Goal: Task Accomplishment & Management: Use online tool/utility

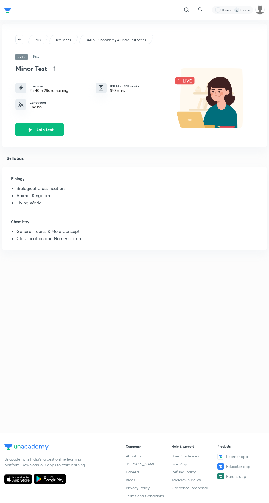
click at [45, 129] on button "Join test" at bounding box center [39, 129] width 48 height 13
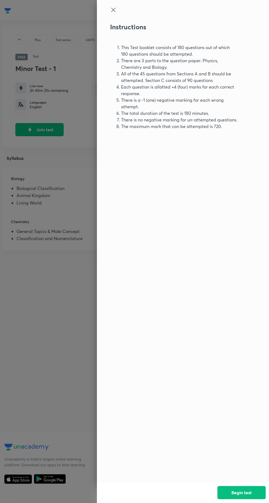
click at [243, 492] on button "Begin test" at bounding box center [241, 492] width 48 height 13
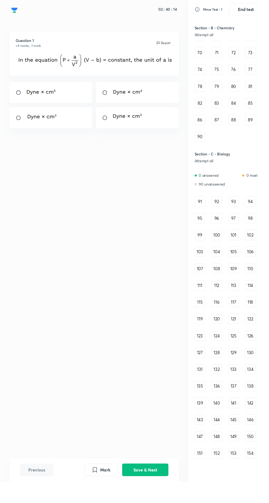
scroll to position [371, 0]
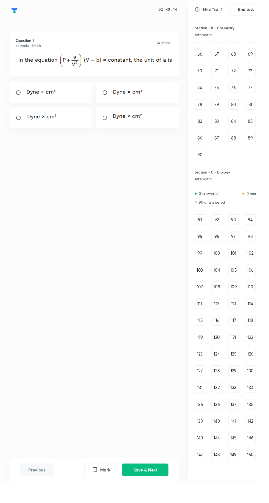
click at [208, 229] on div "91" at bounding box center [208, 229] width 11 height 11
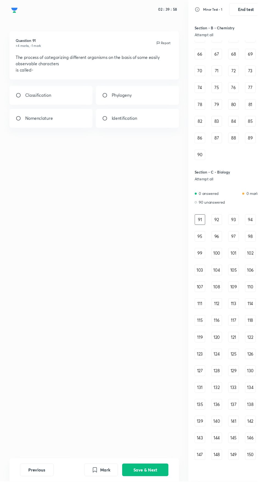
click at [20, 100] on input "radio" at bounding box center [21, 99] width 10 height 5
radio input "true"
click at [151, 497] on button "Save & Next" at bounding box center [151, 490] width 48 height 13
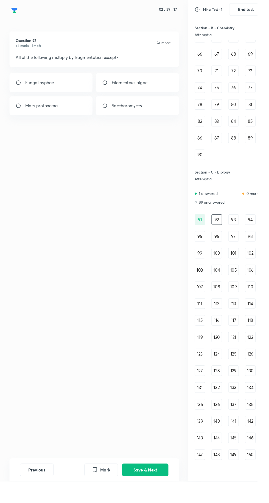
click at [109, 110] on input "radio" at bounding box center [112, 110] width 10 height 5
radio input "true"
click at [150, 497] on button "Save & Next" at bounding box center [151, 490] width 48 height 13
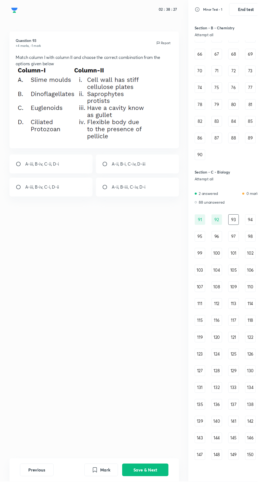
click at [114, 171] on input "radio" at bounding box center [112, 171] width 10 height 5
radio input "true"
click at [139, 497] on button "Save & Next" at bounding box center [151, 490] width 48 height 13
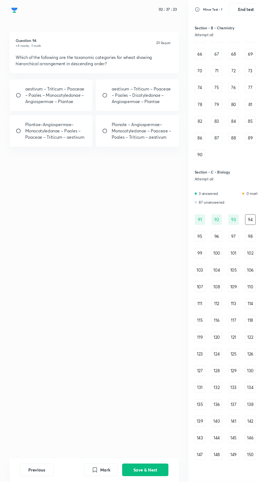
click at [22, 136] on input "radio" at bounding box center [21, 136] width 10 height 5
radio input "true"
click at [158, 497] on button "Save & Next" at bounding box center [151, 490] width 48 height 13
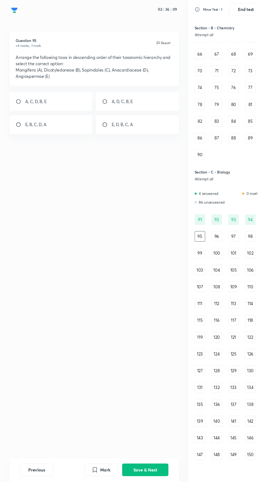
click at [19, 130] on input "radio" at bounding box center [21, 129] width 10 height 5
radio input "true"
click at [155, 497] on button "Save & Next" at bounding box center [151, 490] width 48 height 13
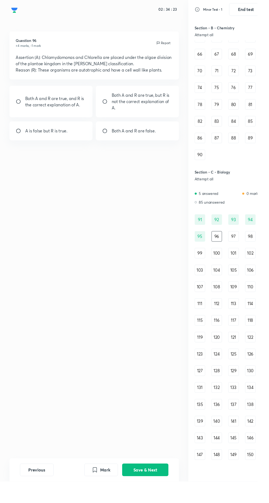
click at [109, 135] on input "radio" at bounding box center [112, 136] width 10 height 5
radio input "true"
click at [150, 497] on button "Save & Next" at bounding box center [151, 490] width 48 height 13
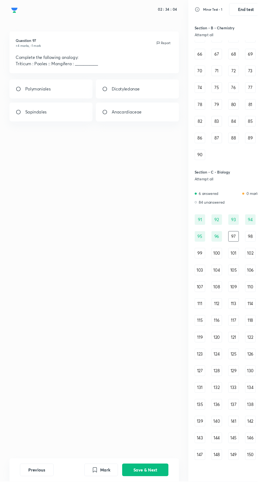
click at [22, 118] on input "radio" at bounding box center [21, 116] width 10 height 5
radio input "true"
click at [163, 497] on button "Save & Next" at bounding box center [151, 490] width 48 height 13
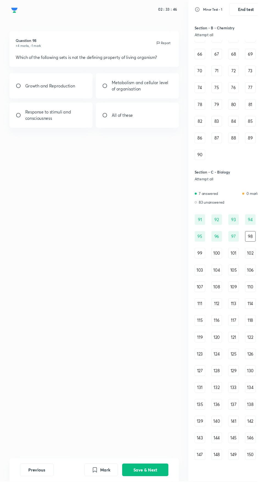
click at [24, 89] on input "radio" at bounding box center [21, 89] width 10 height 5
radio input "true"
click at [157, 497] on button "Save & Next" at bounding box center [151, 490] width 48 height 13
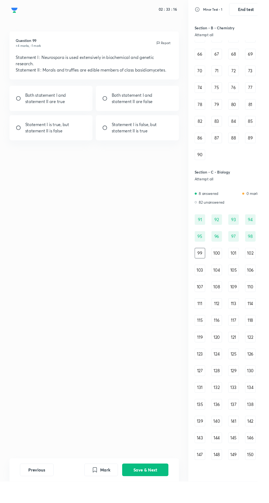
click at [19, 131] on input "radio" at bounding box center [21, 133] width 10 height 5
radio input "true"
click at [144, 497] on button "Save & Next" at bounding box center [151, 490] width 48 height 13
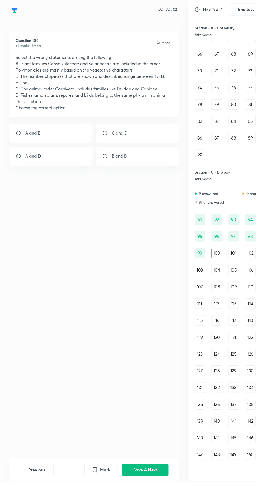
click at [138, 163] on div "B and D" at bounding box center [143, 163] width 87 height 20
radio input "true"
click at [159, 497] on button "Save & Next" at bounding box center [151, 490] width 48 height 13
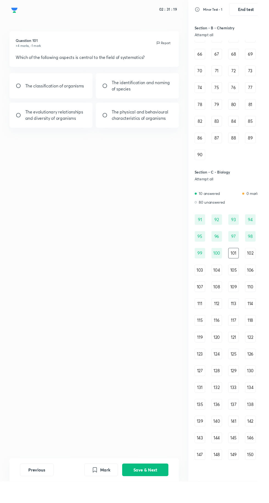
click at [27, 132] on div "The evolutionary relationships and diversity of organisms" at bounding box center [53, 120] width 87 height 26
radio input "true"
click at [164, 497] on div "Mark Save & Next" at bounding box center [132, 490] width 88 height 13
click at [163, 497] on button "Save & Next" at bounding box center [151, 490] width 48 height 13
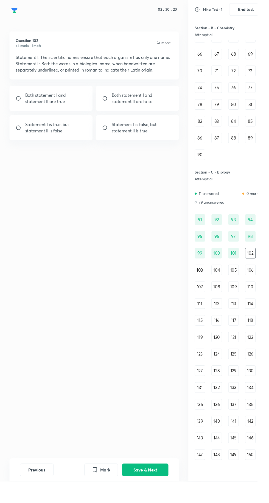
click at [22, 134] on input "radio" at bounding box center [21, 133] width 10 height 5
radio input "true"
click at [164, 497] on button "Save & Next" at bounding box center [151, 490] width 48 height 13
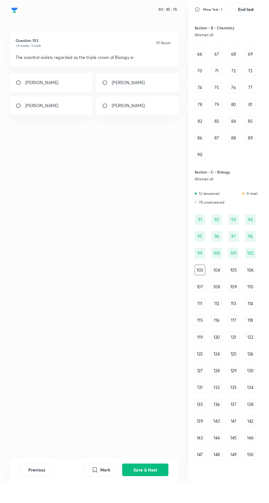
click at [47, 497] on button "Previous" at bounding box center [38, 490] width 35 height 13
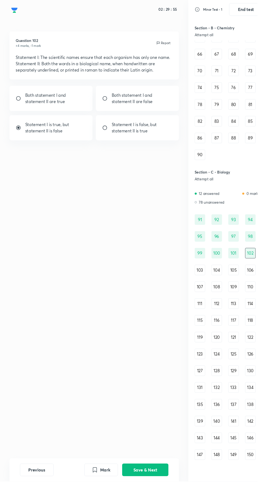
click at [157, 497] on button "Save & Next" at bounding box center [151, 490] width 48 height 13
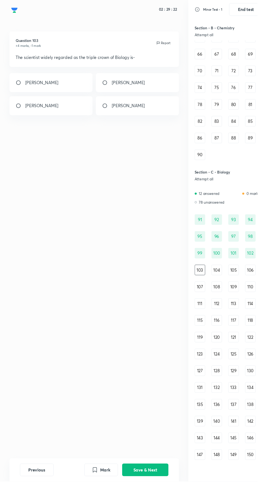
click at [99, 493] on icon "Mark" at bounding box center [99, 490] width 4 height 5
click at [150, 497] on button "Save & Next" at bounding box center [151, 490] width 48 height 13
click at [40, 82] on div "7" at bounding box center [53, 86] width 87 height 20
radio input "true"
click at [152, 497] on button "Save & Next" at bounding box center [151, 490] width 48 height 13
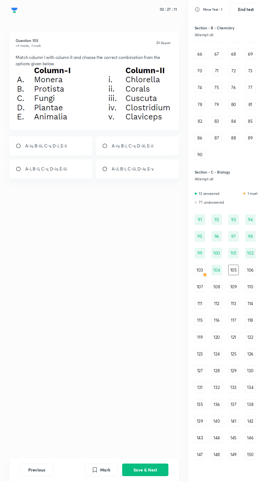
click at [144, 152] on p "A-iv, B-i, C-v, D-iii, E-ii" at bounding box center [138, 152] width 44 height 7
radio input "true"
click at [158, 497] on button "Save & Next" at bounding box center [151, 490] width 48 height 13
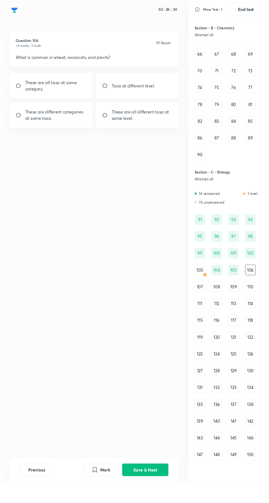
click at [112, 89] on input "radio" at bounding box center [112, 89] width 10 height 5
radio input "true"
click at [156, 497] on button "Save & Next" at bounding box center [151, 490] width 48 height 13
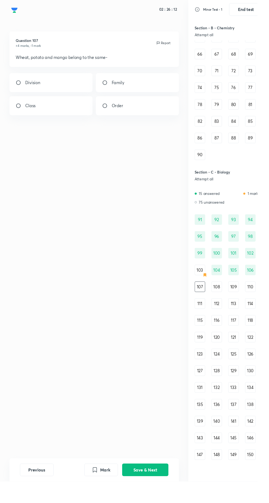
click at [99, 494] on icon "Mark" at bounding box center [99, 491] width 7 height 7
click at [111, 88] on input "radio" at bounding box center [112, 86] width 10 height 5
radio input "true"
click at [27, 79] on div "Division" at bounding box center [53, 86] width 87 height 20
radio input "true"
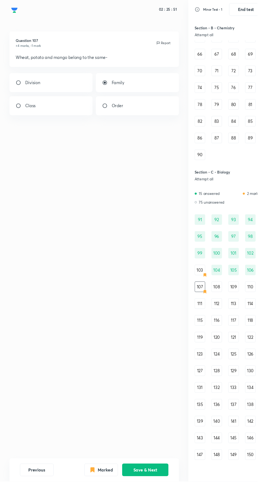
radio input "false"
click at [18, 110] on input "radio" at bounding box center [21, 110] width 10 height 5
radio input "true"
radio input "false"
click at [110, 109] on input "radio" at bounding box center [112, 110] width 10 height 5
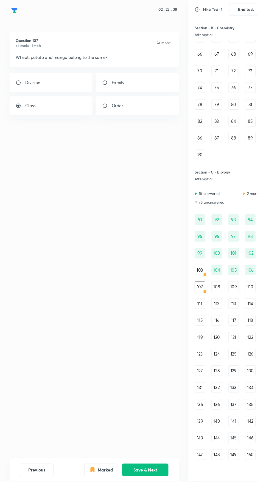
radio input "true"
radio input "false"
click at [22, 87] on input "radio" at bounding box center [21, 86] width 10 height 5
radio input "true"
radio input "false"
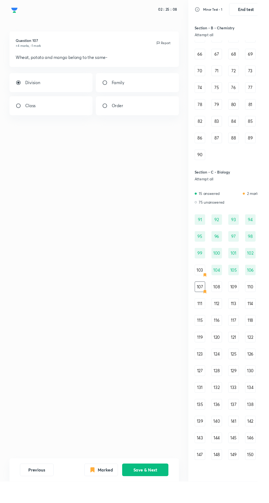
click at [150, 497] on button "Save & Next" at bounding box center [151, 490] width 48 height 13
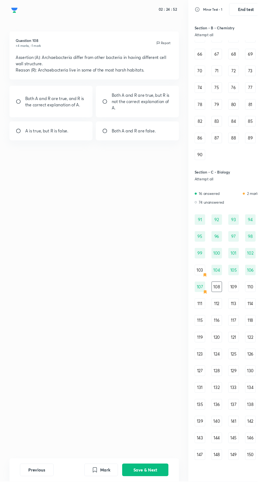
click at [61, 107] on p "Both A and R are true, and R is the correct explanation of A." at bounding box center [58, 105] width 64 height 13
radio input "true"
click at [154, 497] on button "Save & Next" at bounding box center [151, 490] width 48 height 13
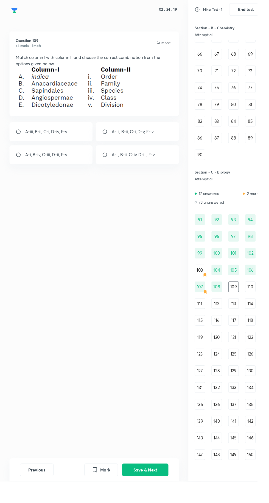
click at [126, 140] on p "A-iii, B-ii, C-i, D-v, E-iv" at bounding box center [138, 137] width 44 height 7
radio input "true"
click at [153, 497] on button "Save & Next" at bounding box center [151, 490] width 48 height 13
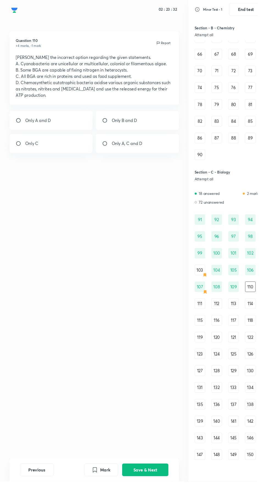
click at [23, 150] on input "radio" at bounding box center [21, 149] width 10 height 5
radio input "true"
click at [147, 497] on button "Save & Next" at bounding box center [151, 490] width 48 height 13
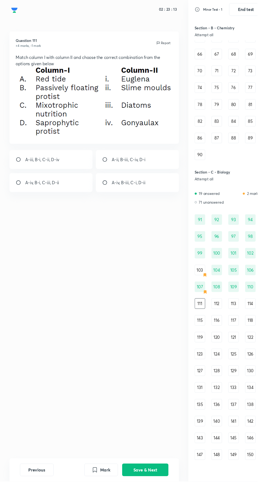
click at [127, 192] on p "A-iv, B-iii, C-i, D-ii" at bounding box center [133, 190] width 35 height 7
radio input "true"
click at [155, 497] on button "Save & Next" at bounding box center [151, 490] width 48 height 13
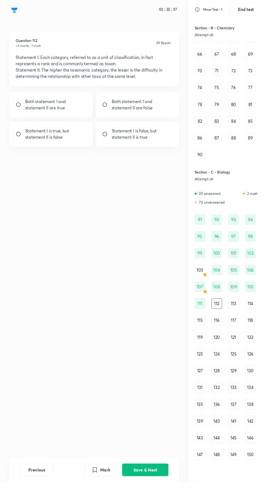
click at [25, 140] on input "radio" at bounding box center [21, 139] width 10 height 5
radio input "true"
click at [156, 497] on button "Save & Next" at bounding box center [151, 490] width 48 height 13
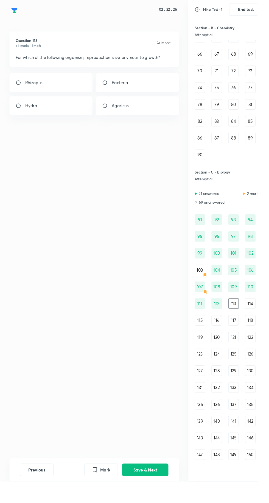
click at [111, 87] on input "radio" at bounding box center [112, 86] width 10 height 5
radio input "true"
click at [163, 497] on button "Save & Next" at bounding box center [151, 490] width 48 height 13
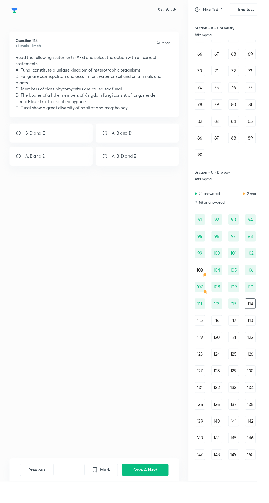
click at [28, 170] on div "A, B and E" at bounding box center [53, 163] width 87 height 20
radio input "true"
click at [150, 497] on button "Save & Next" at bounding box center [151, 490] width 48 height 13
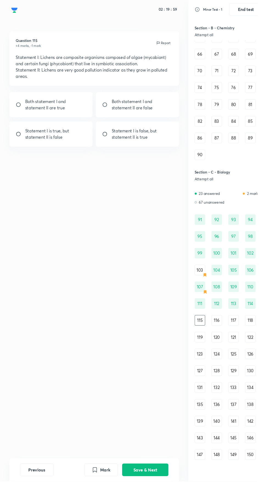
click at [34, 136] on p "Statement I is true, but statement II is false" at bounding box center [58, 139] width 64 height 13
radio input "true"
click at [156, 497] on button "Save & Next" at bounding box center [151, 490] width 48 height 13
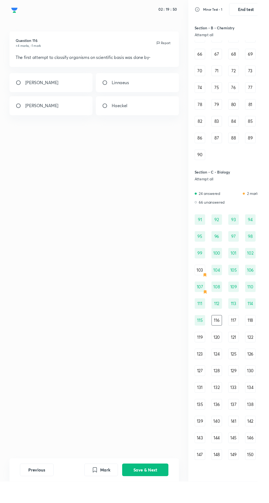
click at [128, 84] on p "Linnaeus" at bounding box center [125, 86] width 18 height 7
radio input "true"
click at [21, 86] on input "radio" at bounding box center [21, 86] width 10 height 5
radio input "true"
radio input "false"
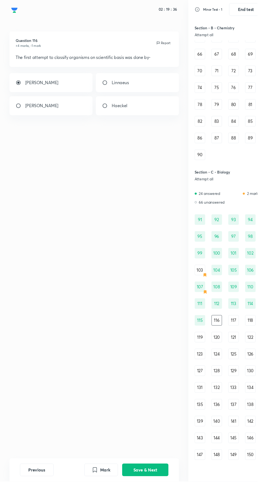
click at [158, 479] on div "Question 116 +4 marks, -1 mark Report The first attempt to classify organisms o…" at bounding box center [98, 256] width 196 height 446
click at [148, 497] on button "Save & Next" at bounding box center [151, 490] width 48 height 13
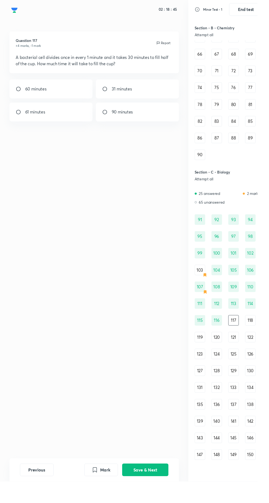
click at [112, 93] on input "radio" at bounding box center [112, 92] width 10 height 5
radio input "true"
click at [153, 497] on button "Save & Next" at bounding box center [151, 490] width 48 height 13
click at [111, 86] on div "Chemosynthetic bacteria" at bounding box center [143, 93] width 87 height 20
radio input "true"
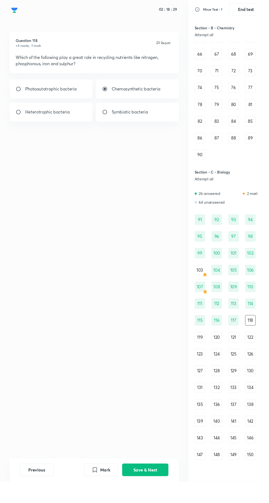
click at [157, 497] on button "Save & Next" at bounding box center [151, 490] width 48 height 13
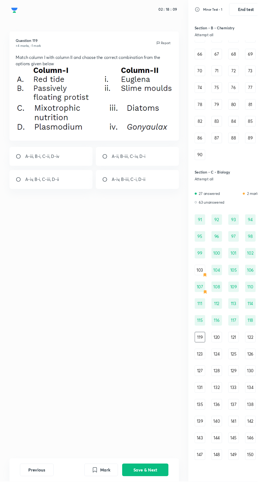
click at [132, 187] on p "A-iv, B-iii, C-i, D-ii" at bounding box center [133, 187] width 35 height 7
radio input "true"
click at [157, 497] on button "Save & Next" at bounding box center [151, 490] width 48 height 13
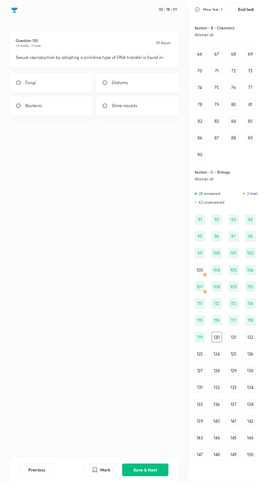
click at [27, 118] on div "Bacteria" at bounding box center [53, 111] width 87 height 20
radio input "true"
click at [153, 497] on button "Save & Next" at bounding box center [151, 490] width 48 height 13
click at [31, 497] on button "Previous" at bounding box center [38, 490] width 35 height 13
click at [157, 497] on button "Save & Next" at bounding box center [151, 490] width 48 height 13
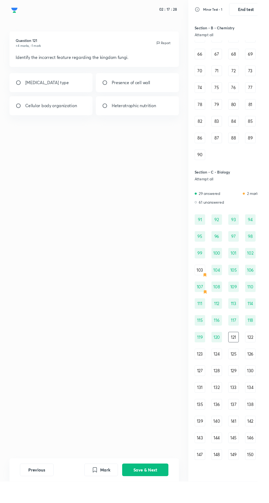
click at [22, 110] on input "radio" at bounding box center [21, 110] width 10 height 5
radio input "true"
click at [164, 497] on button "Save & Next" at bounding box center [151, 490] width 48 height 13
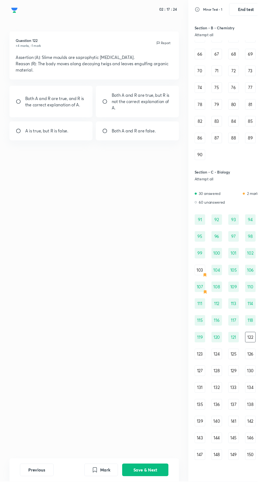
click at [38, 497] on button "Previous" at bounding box center [38, 490] width 35 height 13
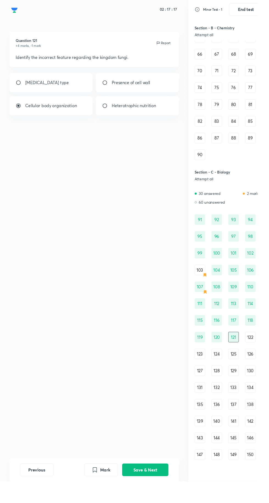
click at [146, 497] on button "Save & Next" at bounding box center [151, 490] width 48 height 13
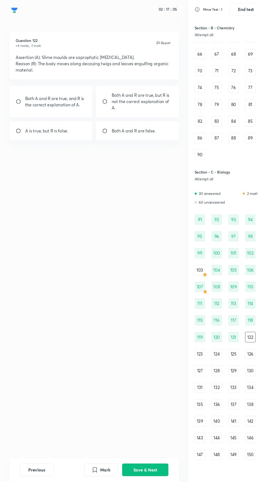
click at [24, 106] on input "radio" at bounding box center [21, 105] width 10 height 5
radio input "true"
click at [152, 497] on button "Save & Next" at bounding box center [151, 490] width 48 height 13
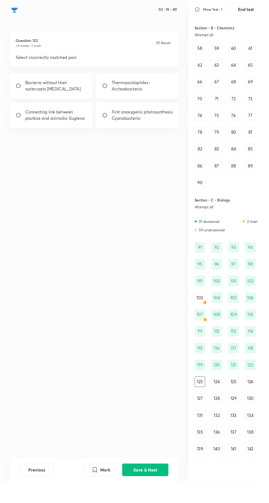
scroll to position [337, 0]
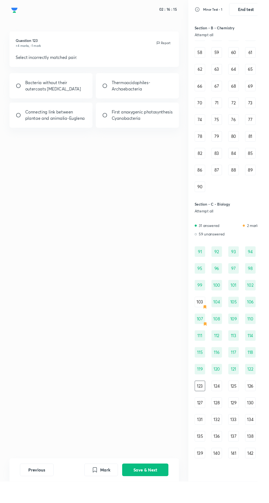
click at [21, 120] on input "radio" at bounding box center [21, 120] width 10 height 5
radio input "true"
click at [22, 92] on input "radio" at bounding box center [21, 89] width 10 height 5
radio input "true"
click at [25, 122] on input "radio" at bounding box center [21, 120] width 10 height 5
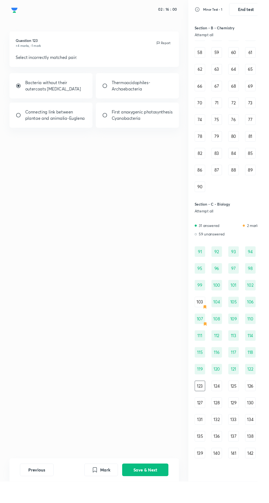
radio input "true"
radio input "false"
click at [21, 120] on input "radio" at bounding box center [21, 120] width 10 height 5
radio input "false"
click at [19, 90] on input "radio" at bounding box center [21, 89] width 10 height 5
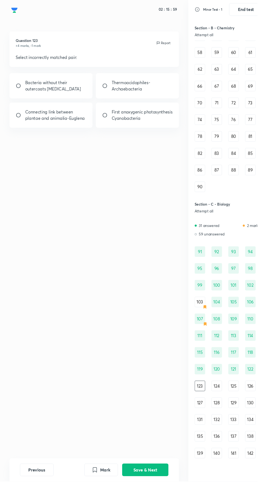
radio input "true"
click at [109, 119] on input "radio" at bounding box center [112, 120] width 10 height 5
radio input "true"
radio input "false"
click at [159, 497] on button "Save & Next" at bounding box center [151, 490] width 48 height 13
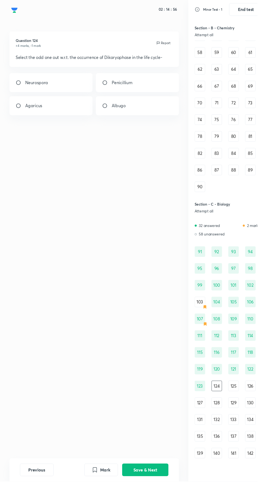
click at [114, 85] on input "radio" at bounding box center [112, 86] width 10 height 5
radio input "true"
click at [152, 497] on button "Save & Next" at bounding box center [151, 490] width 48 height 13
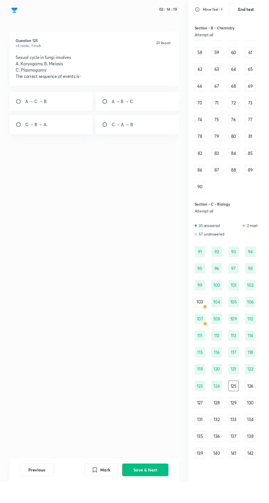
click at [113, 137] on div "C → A → B" at bounding box center [143, 130] width 87 height 20
radio input "true"
click at [153, 497] on button "Save & Next" at bounding box center [151, 490] width 48 height 13
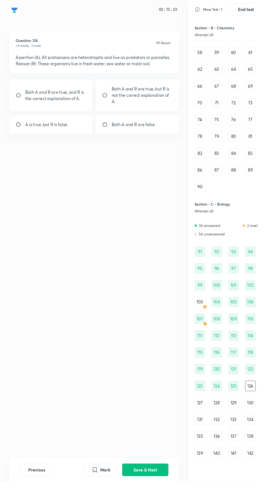
click at [40, 104] on p "Both A and R are true, and R is the correct explanation of A." at bounding box center [58, 99] width 64 height 13
radio input "true"
click at [157, 497] on button "Save & Next" at bounding box center [151, 490] width 48 height 13
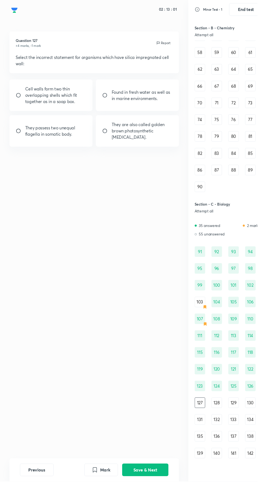
click at [21, 99] on input "radio" at bounding box center [21, 99] width 10 height 5
radio input "true"
click at [21, 135] on input "radio" at bounding box center [21, 136] width 10 height 5
radio input "true"
radio input "false"
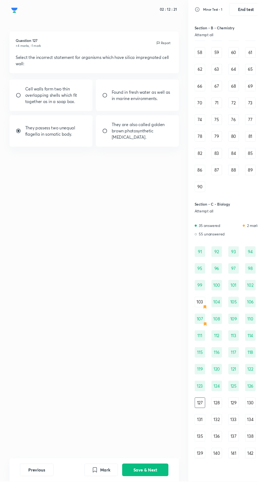
click at [165, 497] on button "Save & Next" at bounding box center [151, 490] width 48 height 13
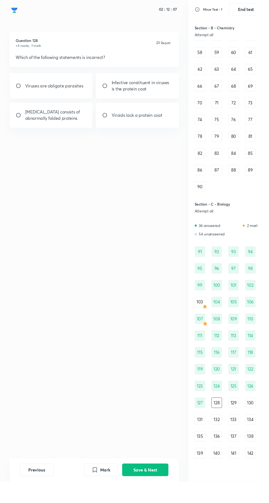
click at [126, 95] on p "Infective constituent in viruses is the protein coat" at bounding box center [148, 89] width 64 height 13
radio input "true"
click at [162, 497] on button "Save & Next" at bounding box center [151, 490] width 48 height 13
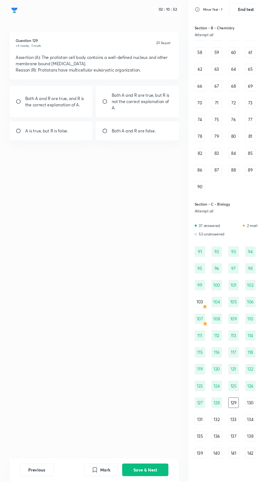
click at [21, 137] on input "radio" at bounding box center [21, 136] width 10 height 5
radio input "true"
click at [155, 497] on button "Save & Next" at bounding box center [151, 490] width 48 height 13
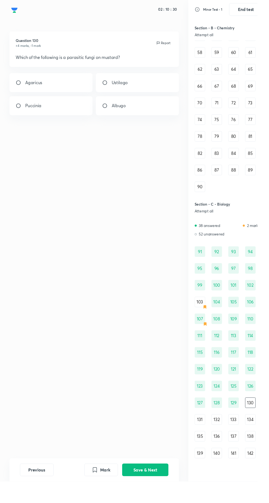
click at [121, 95] on div "Ustilago" at bounding box center [143, 86] width 87 height 20
radio input "true"
click at [111, 110] on input "radio" at bounding box center [112, 110] width 10 height 5
radio input "true"
radio input "false"
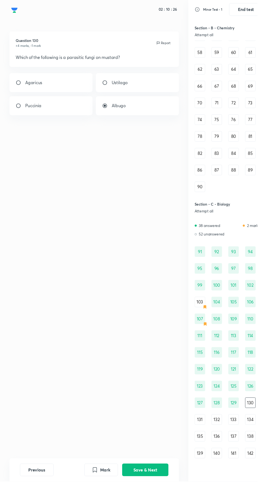
click at [156, 497] on button "Save & Next" at bounding box center [151, 490] width 48 height 13
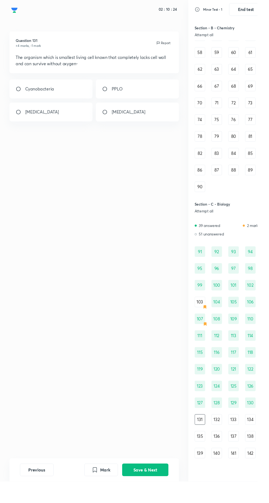
click at [29, 497] on button "Previous" at bounding box center [38, 490] width 35 height 13
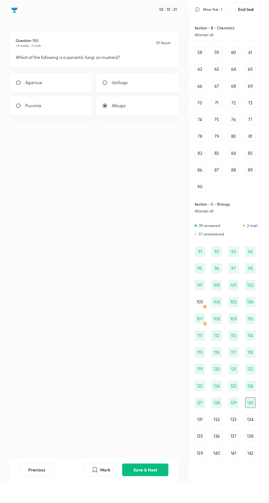
click at [158, 497] on button "Save & Next" at bounding box center [151, 490] width 48 height 13
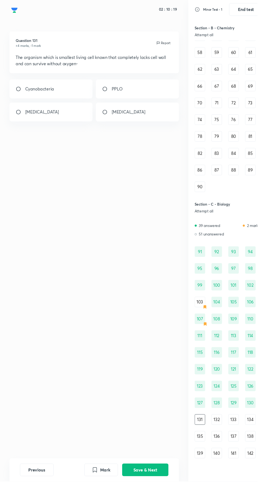
click at [28, 497] on button "Previous" at bounding box center [38, 490] width 35 height 13
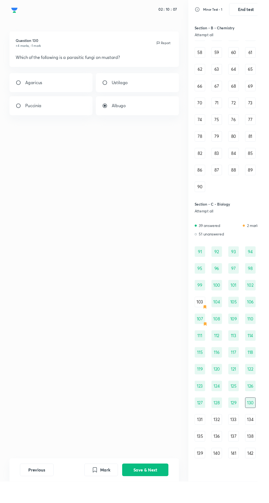
click at [155, 497] on button "Save & Next" at bounding box center [151, 490] width 48 height 13
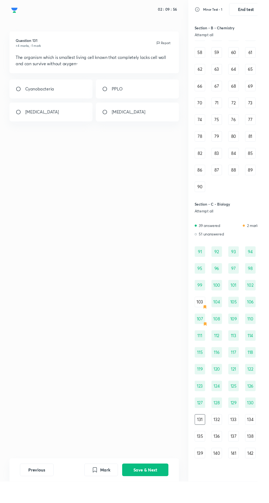
click at [124, 98] on div "PPLO" at bounding box center [143, 93] width 87 height 20
radio input "true"
click at [153, 497] on button "Save & Next" at bounding box center [151, 490] width 48 height 13
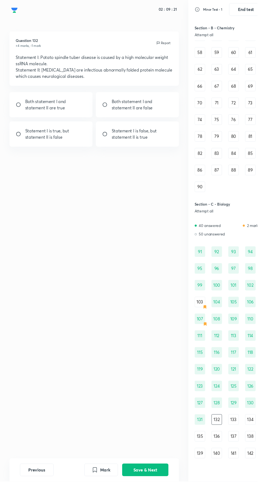
click at [111, 107] on input "radio" at bounding box center [112, 109] width 10 height 5
radio input "true"
click at [164, 497] on button "Save & Next" at bounding box center [151, 490] width 48 height 13
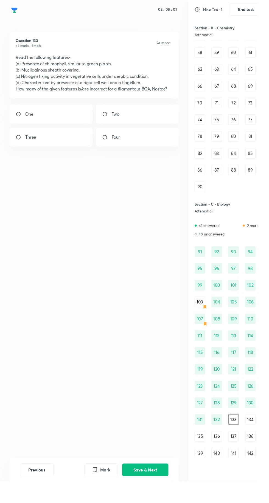
click at [39, 109] on div "One" at bounding box center [53, 119] width 87 height 20
radio input "true"
click at [163, 497] on button "Save & Next" at bounding box center [151, 490] width 48 height 13
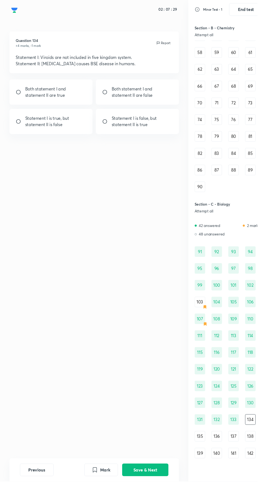
click at [21, 127] on input "radio" at bounding box center [21, 126] width 10 height 5
radio input "true"
click at [154, 497] on button "Save & Next" at bounding box center [151, 490] width 48 height 13
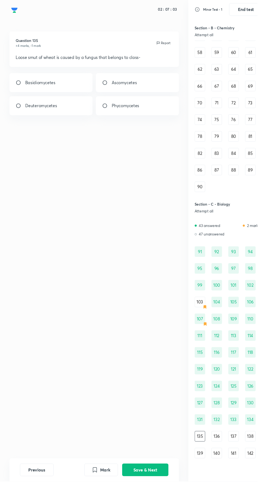
click at [21, 86] on input "radio" at bounding box center [21, 86] width 10 height 5
radio input "true"
click at [150, 497] on button "Save & Next" at bounding box center [151, 490] width 48 height 13
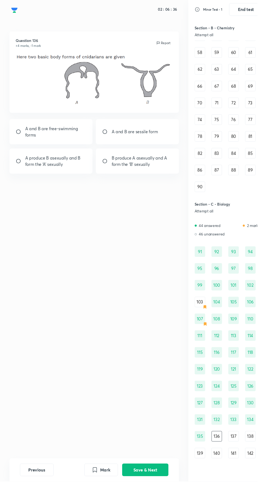
click at [113, 168] on input "radio" at bounding box center [112, 168] width 10 height 5
radio input "true"
click at [150, 497] on button "Save & Next" at bounding box center [151, 490] width 48 height 13
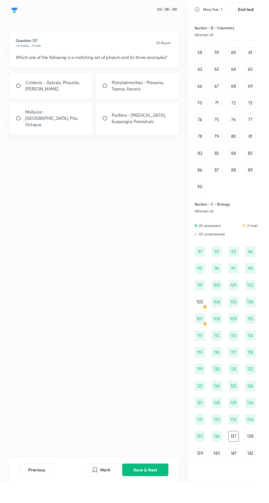
click at [26, 122] on input "radio" at bounding box center [21, 123] width 10 height 5
radio input "true"
click at [158, 497] on button "Save & Next" at bounding box center [151, 490] width 48 height 13
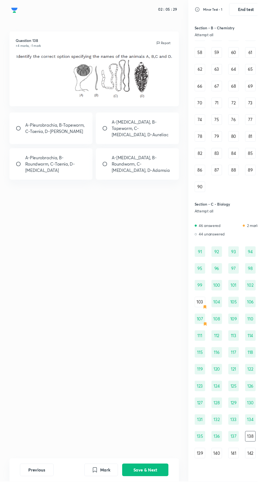
click at [25, 169] on input "radio" at bounding box center [21, 171] width 10 height 5
radio input "true"
click at [161, 497] on button "Save & Next" at bounding box center [151, 490] width 48 height 13
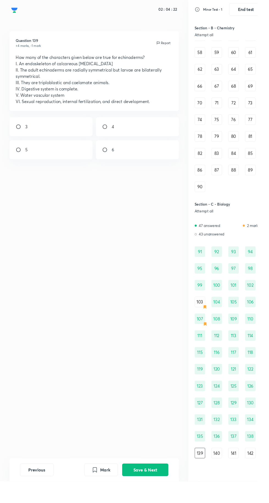
click at [21, 155] on input "radio" at bounding box center [21, 156] width 10 height 5
radio input "true"
click at [160, 497] on button "Save & Next" at bounding box center [151, 490] width 48 height 13
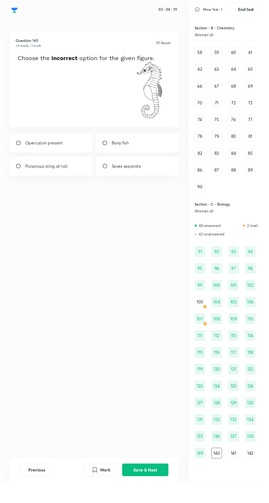
click at [35, 497] on button "Previous" at bounding box center [38, 490] width 35 height 13
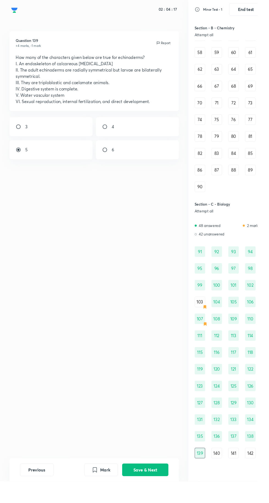
click at [153, 497] on button "Save & Next" at bounding box center [151, 490] width 48 height 13
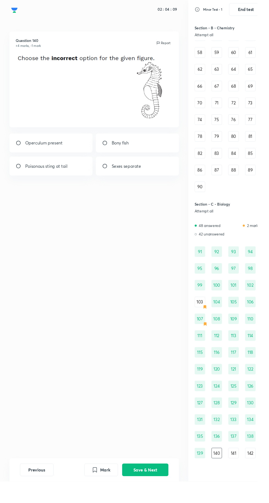
click at [113, 147] on input "radio" at bounding box center [112, 149] width 10 height 5
radio input "true"
click at [21, 173] on input "radio" at bounding box center [21, 173] width 10 height 5
radio input "true"
radio input "false"
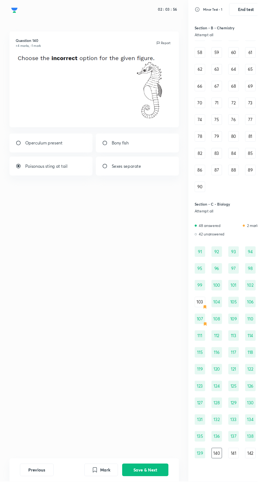
click at [163, 497] on button "Save & Next" at bounding box center [151, 490] width 48 height 13
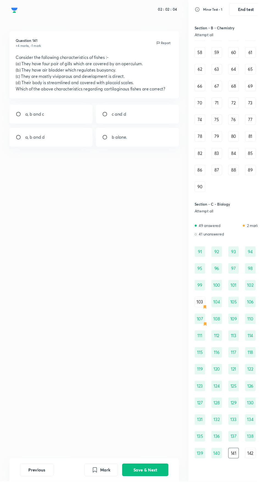
click at [116, 118] on input "radio" at bounding box center [112, 118] width 10 height 5
radio input "true"
click at [160, 497] on button "Save & Next" at bounding box center [151, 490] width 48 height 13
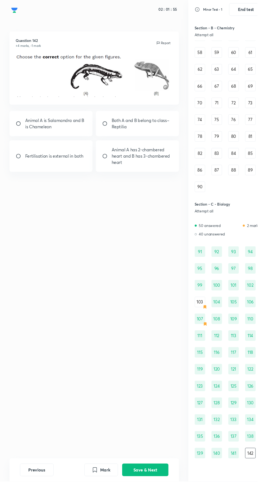
click at [111, 129] on input "radio" at bounding box center [112, 128] width 10 height 5
radio input "true"
click at [24, 117] on div "Animal A is Salamandra and B is Chameleon" at bounding box center [53, 129] width 87 height 26
radio input "true"
radio input "false"
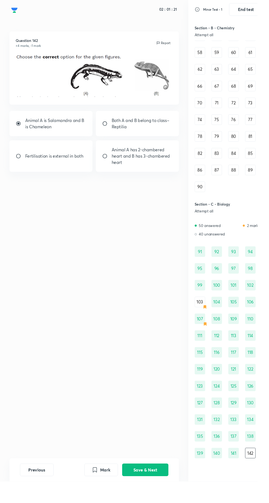
click at [157, 497] on button "Save & Next" at bounding box center [151, 490] width 48 height 13
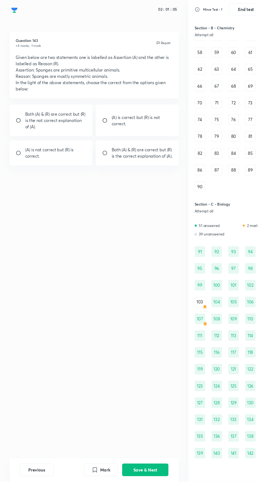
click at [152, 122] on p "(A) is correct but (R) is not correct." at bounding box center [148, 125] width 64 height 13
radio input "true"
click at [154, 497] on button "Save & Next" at bounding box center [151, 490] width 48 height 13
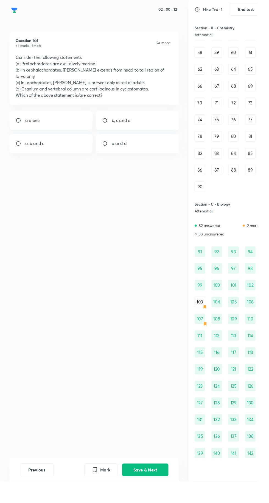
click at [99, 493] on icon "Mark" at bounding box center [99, 490] width 4 height 5
click at [163, 497] on button "Save & Next" at bounding box center [151, 490] width 48 height 13
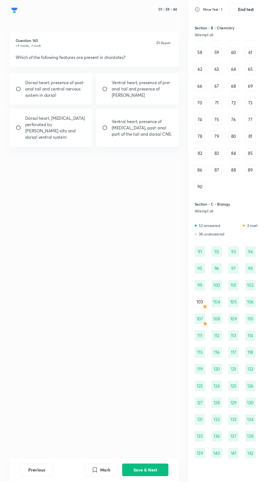
click at [113, 131] on input "radio" at bounding box center [112, 133] width 10 height 5
radio input "true"
click at [157, 497] on button "Save & Next" at bounding box center [151, 490] width 48 height 13
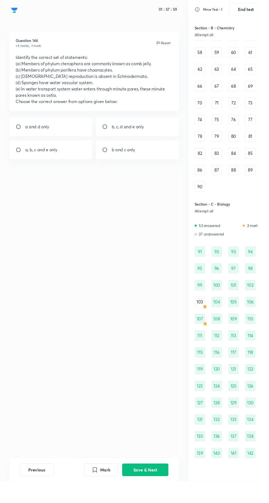
click at [22, 133] on input "radio" at bounding box center [21, 132] width 10 height 5
radio input "true"
click at [163, 497] on button "Save & Next" at bounding box center [151, 490] width 48 height 13
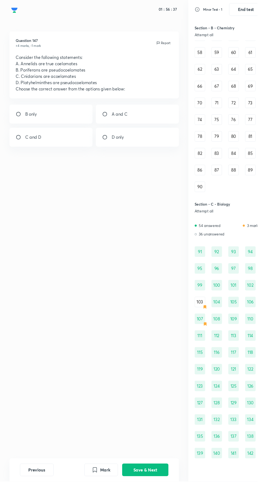
click at [124, 119] on p "A and C" at bounding box center [124, 119] width 16 height 7
radio input "true"
click at [149, 497] on button "Save & Next" at bounding box center [151, 490] width 48 height 13
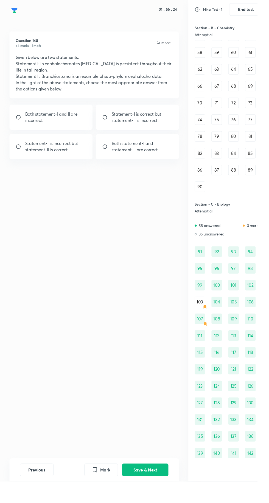
click at [100, 493] on icon "Mark" at bounding box center [99, 490] width 4 height 5
click at [153, 497] on button "Save & Next" at bounding box center [151, 490] width 48 height 13
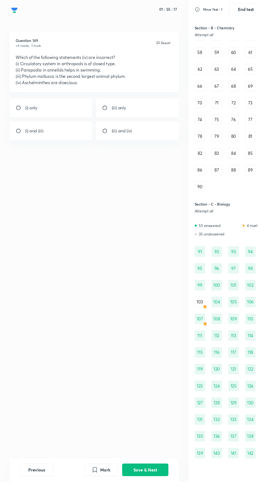
click at [24, 112] on input "radio" at bounding box center [21, 112] width 10 height 5
radio input "true"
click at [163, 497] on button "Save & Next" at bounding box center [151, 490] width 48 height 13
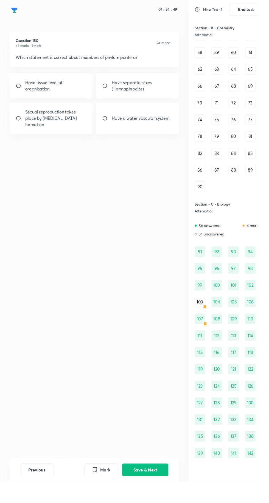
click at [22, 121] on input "radio" at bounding box center [21, 123] width 10 height 5
radio input "true"
click at [173, 497] on button "Save & Next" at bounding box center [151, 490] width 48 height 13
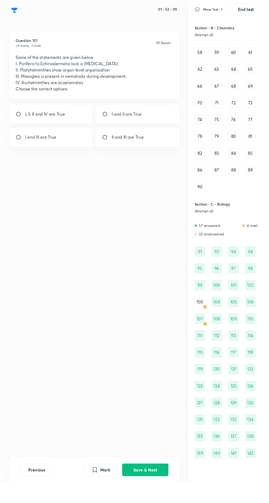
click at [134, 120] on p "I and II are True" at bounding box center [131, 119] width 31 height 7
radio input "true"
click at [168, 479] on div "Question 151 +4 marks, -1 mark Report Some of the statements are given below I.…" at bounding box center [98, 256] width 196 height 446
click at [162, 497] on button "Save & Next" at bounding box center [151, 490] width 48 height 13
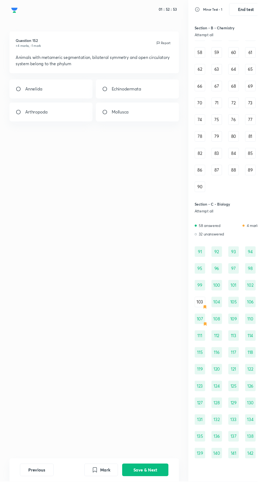
click at [46, 114] on p "Arthropoda" at bounding box center [38, 117] width 24 height 7
radio input "true"
click at [153, 497] on button "Save & Next" at bounding box center [151, 490] width 48 height 13
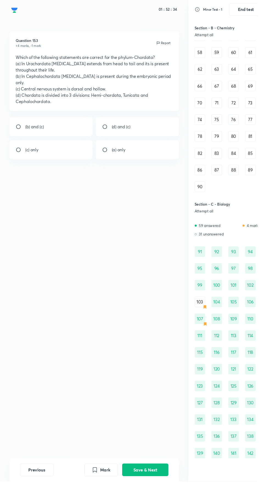
click at [101, 494] on icon "Mark" at bounding box center [99, 491] width 7 height 7
click at [154, 497] on button "Save & Next" at bounding box center [151, 490] width 48 height 13
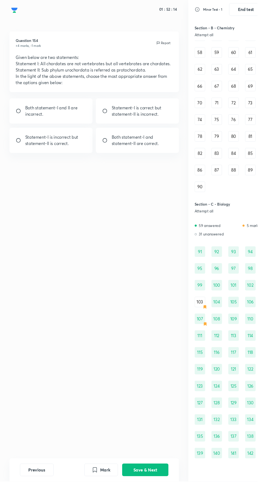
click at [144, 147] on p "Both statement-I and statement-II are correct." at bounding box center [148, 146] width 64 height 13
radio input "true"
click at [158, 497] on button "Save & Next" at bounding box center [151, 490] width 48 height 13
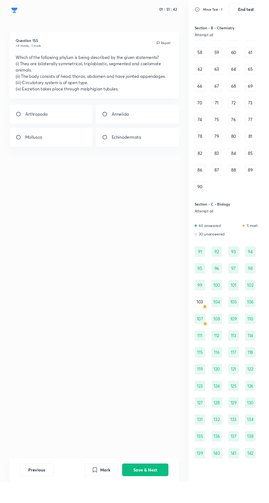
click at [20, 121] on input "radio" at bounding box center [21, 118] width 10 height 5
radio input "true"
click at [153, 497] on button "Save & Next" at bounding box center [151, 490] width 48 height 13
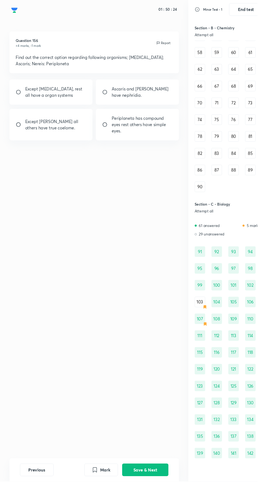
click at [109, 130] on input "radio" at bounding box center [112, 129] width 10 height 5
radio input "true"
click at [156, 497] on button "Save & Next" at bounding box center [151, 490] width 48 height 13
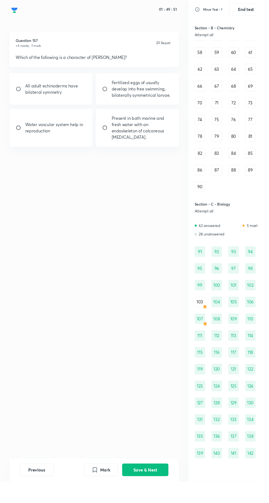
click at [110, 93] on input "radio" at bounding box center [112, 92] width 10 height 5
radio input "true"
click at [151, 497] on button "Save & Next" at bounding box center [151, 490] width 48 height 13
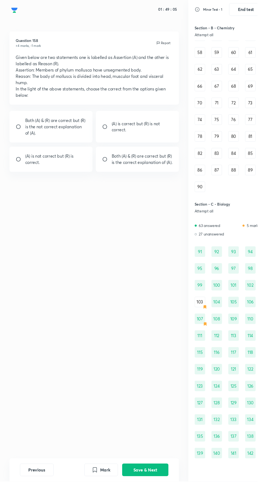
click at [21, 133] on input "radio" at bounding box center [21, 132] width 10 height 5
radio input "true"
click at [141, 497] on button "Save & Next" at bounding box center [151, 490] width 48 height 13
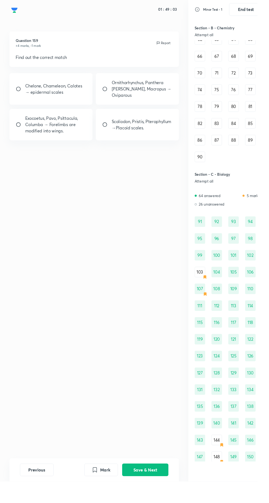
scroll to position [383, 0]
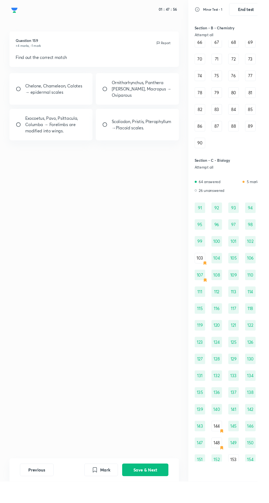
click at [88, 129] on p "Exocoetus, Pavo, Psittacula, Columba → Forelimbs are modified into wings." at bounding box center [58, 130] width 64 height 20
radio input "true"
click at [111, 127] on input "radio" at bounding box center [112, 129] width 10 height 5
radio input "true"
radio input "false"
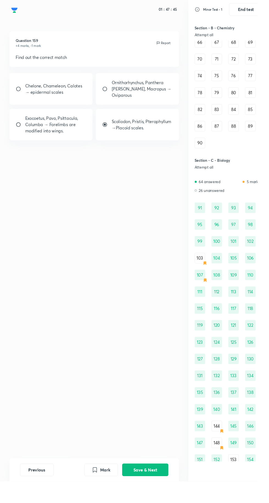
click at [163, 497] on button "Save & Next" at bounding box center [151, 490] width 48 height 13
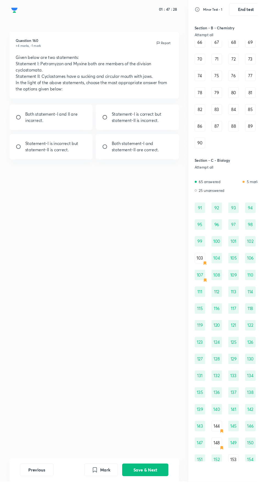
click at [136, 154] on p "Both statement-I and statement-II are correct." at bounding box center [148, 153] width 64 height 13
radio input "true"
click at [160, 497] on button "Save & Next" at bounding box center [151, 490] width 48 height 13
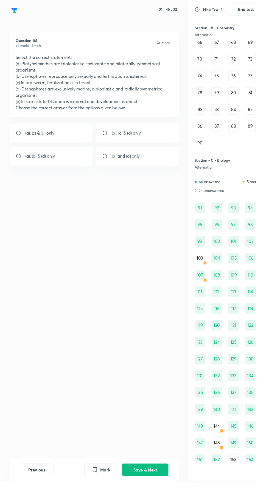
click at [38, 146] on div "(a), (c) & (d) only" at bounding box center [53, 139] width 87 height 20
click at [124, 172] on div "(b) and (d) only" at bounding box center [143, 163] width 87 height 20
radio input "false"
radio input "true"
click at [23, 139] on input "radio" at bounding box center [21, 138] width 10 height 5
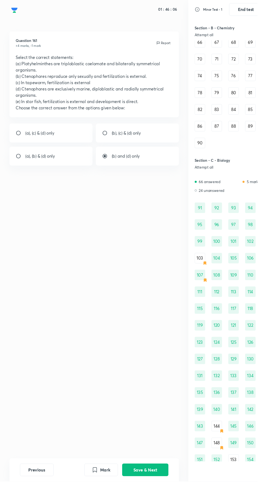
radio input "true"
radio input "false"
click at [126, 172] on div "(b) and (d) only" at bounding box center [143, 163] width 87 height 20
radio input "false"
radio input "true"
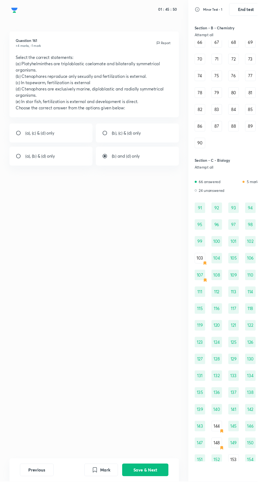
click at [153, 497] on button "Save & Next" at bounding box center [151, 490] width 48 height 13
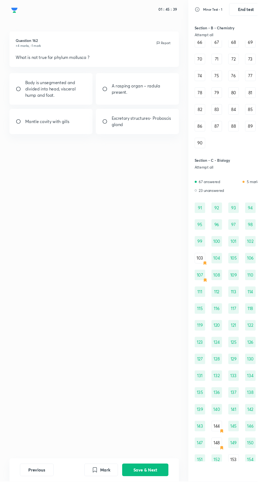
click at [113, 93] on input "radio" at bounding box center [112, 92] width 10 height 5
radio input "true"
click at [114, 127] on input "radio" at bounding box center [112, 126] width 10 height 5
radio input "true"
radio input "false"
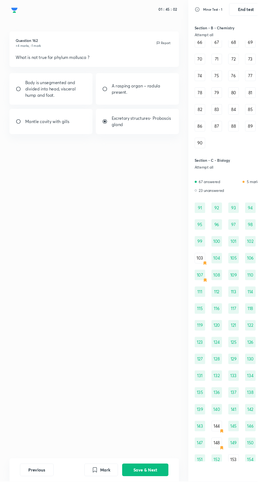
click at [157, 497] on button "Save & Next" at bounding box center [151, 490] width 48 height 13
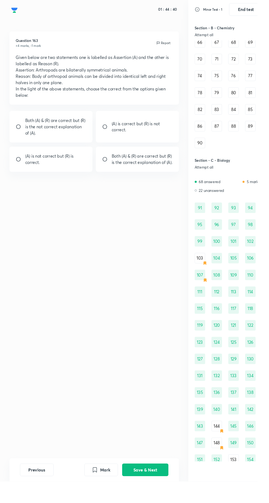
click at [52, 120] on div "Both (A) & (R) are correct but (R) is the not correct explanation of (A)." at bounding box center [53, 132] width 87 height 33
radio input "true"
click at [150, 497] on button "Save & Next" at bounding box center [151, 490] width 48 height 13
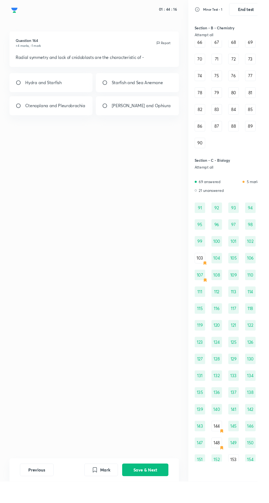
click at [152, 105] on div "[PERSON_NAME] and Ophiura" at bounding box center [143, 111] width 87 height 20
radio input "true"
click at [163, 479] on div "Question 164 +4 marks, -1 mark Report Radial symmetry and lack of cnidoblasts a…" at bounding box center [98, 256] width 196 height 446
click at [157, 497] on button "Save & Next" at bounding box center [151, 490] width 48 height 13
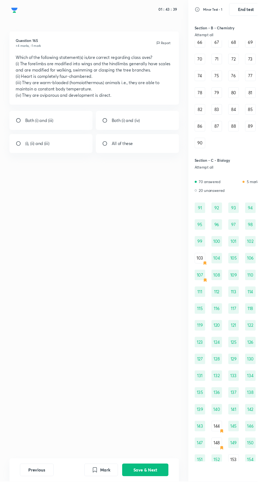
click at [115, 150] on input "radio" at bounding box center [112, 149] width 10 height 5
radio input "true"
click at [149, 497] on button "Save & Next" at bounding box center [151, 490] width 48 height 13
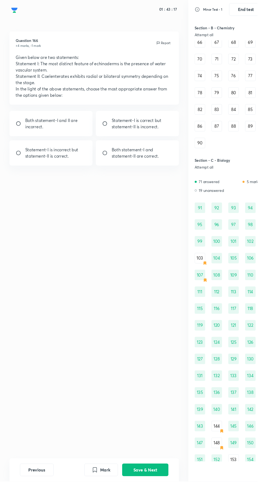
click at [145, 130] on p "Statement-I is correct but statement-II is incorrect." at bounding box center [148, 128] width 64 height 13
radio input "true"
click at [149, 497] on button "Save & Next" at bounding box center [151, 490] width 48 height 13
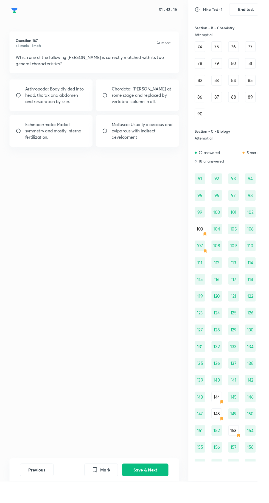
scroll to position [418, 0]
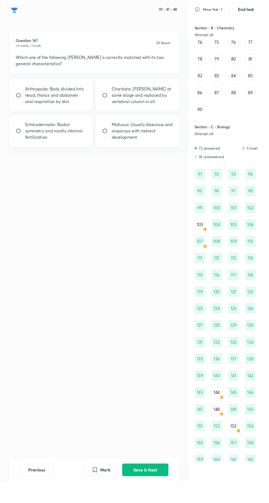
click at [19, 99] on input "radio" at bounding box center [21, 99] width 10 height 5
radio input "true"
click at [22, 136] on input "radio" at bounding box center [21, 136] width 10 height 5
radio input "true"
radio input "false"
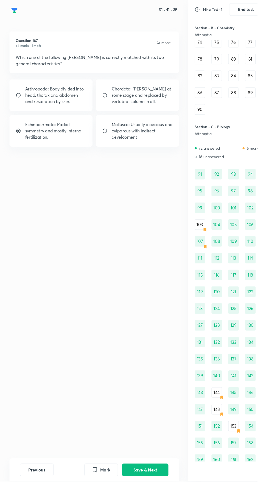
click at [160, 497] on button "Save & Next" at bounding box center [151, 490] width 48 height 13
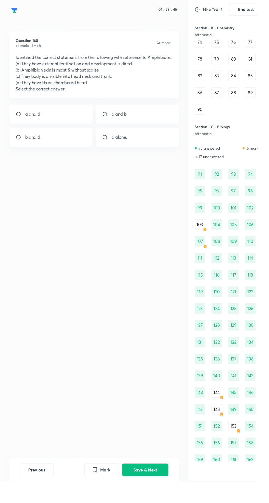
click at [18, 143] on input "radio" at bounding box center [21, 143] width 10 height 5
radio input "true"
click at [162, 497] on button "Save & Next" at bounding box center [151, 490] width 48 height 13
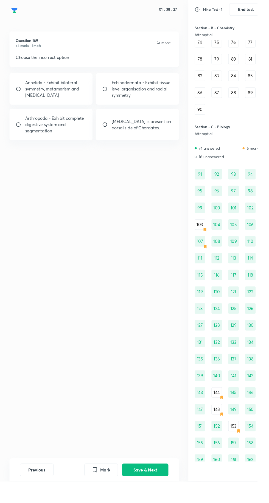
click at [113, 91] on input "radio" at bounding box center [112, 92] width 10 height 5
radio input "true"
click at [153, 497] on button "Save & Next" at bounding box center [151, 490] width 48 height 13
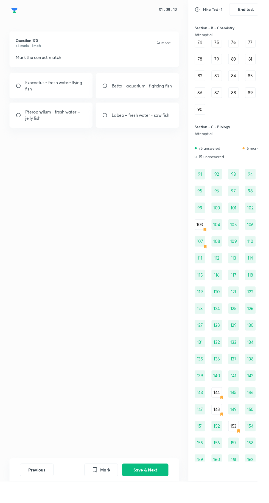
click at [17, 89] on input "radio" at bounding box center [21, 89] width 10 height 5
radio input "true"
click at [160, 497] on button "Save & Next" at bounding box center [151, 490] width 48 height 13
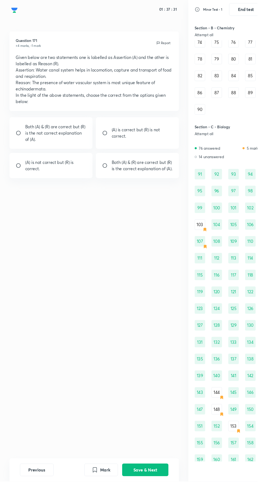
click at [58, 140] on p "Both (A) & (R) are correct but (R) is the not correct explanation of (A)." at bounding box center [58, 139] width 64 height 20
radio input "true"
click at [168, 497] on button "Save & Next" at bounding box center [151, 490] width 48 height 13
